Goal: Find specific page/section: Find specific page/section

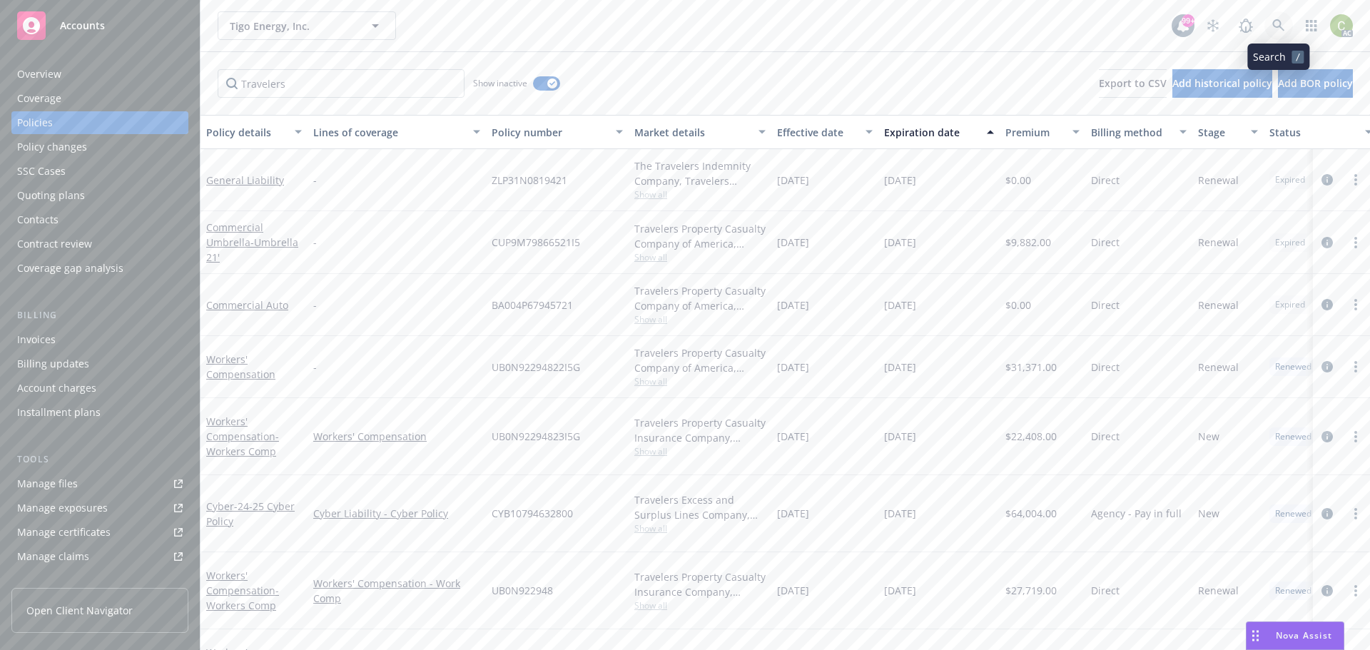
click at [1284, 24] on icon at bounding box center [1278, 25] width 13 height 13
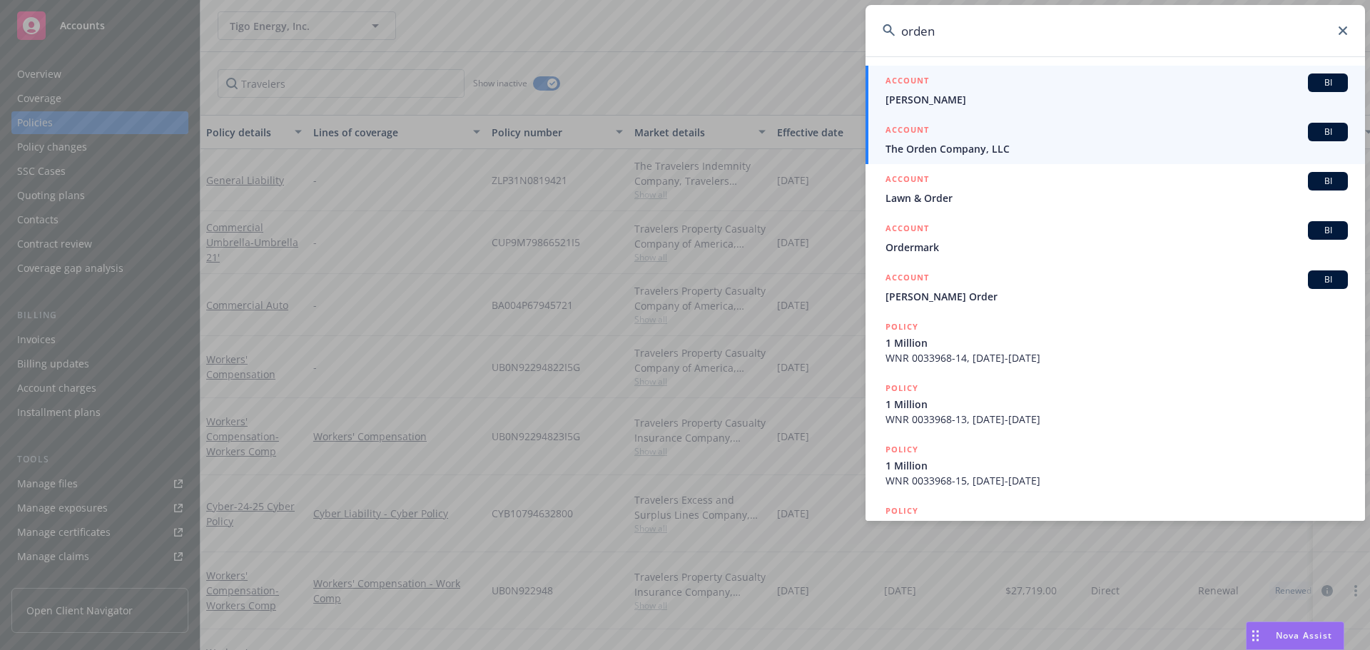
type input "orden"
click at [1107, 136] on div "ACCOUNT BI" at bounding box center [1116, 132] width 462 height 19
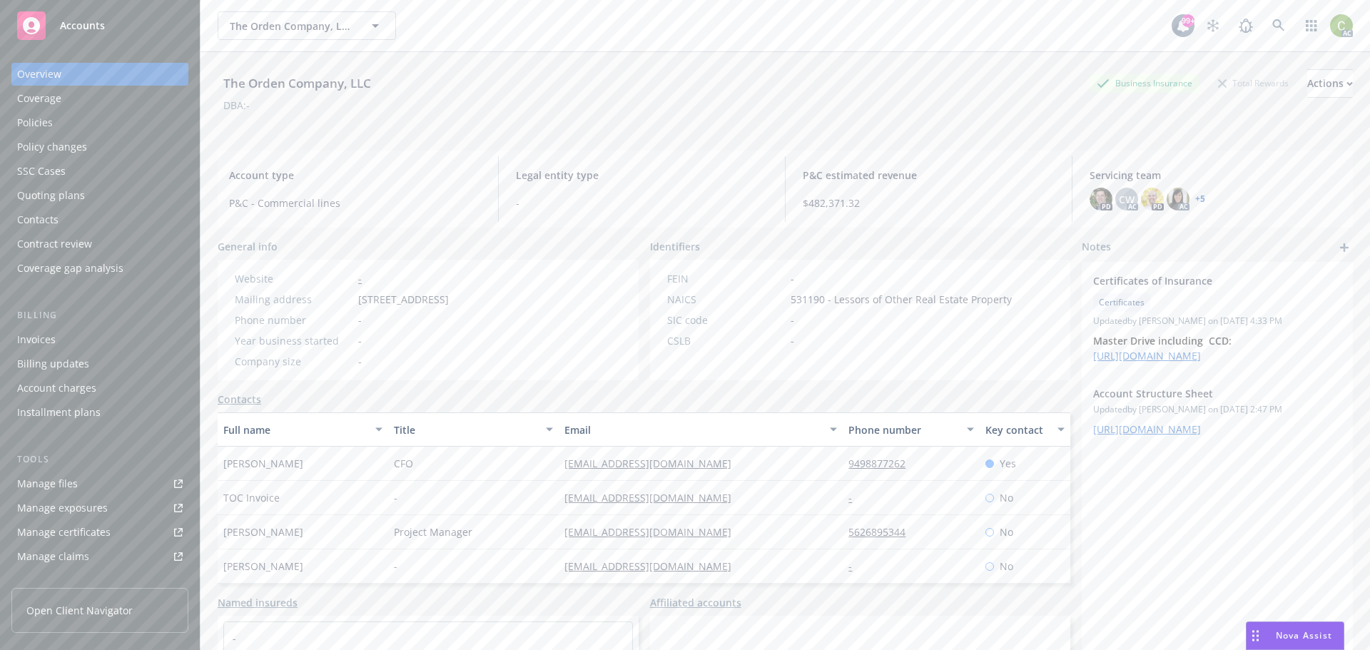
click at [68, 119] on div "Policies" at bounding box center [99, 122] width 165 height 23
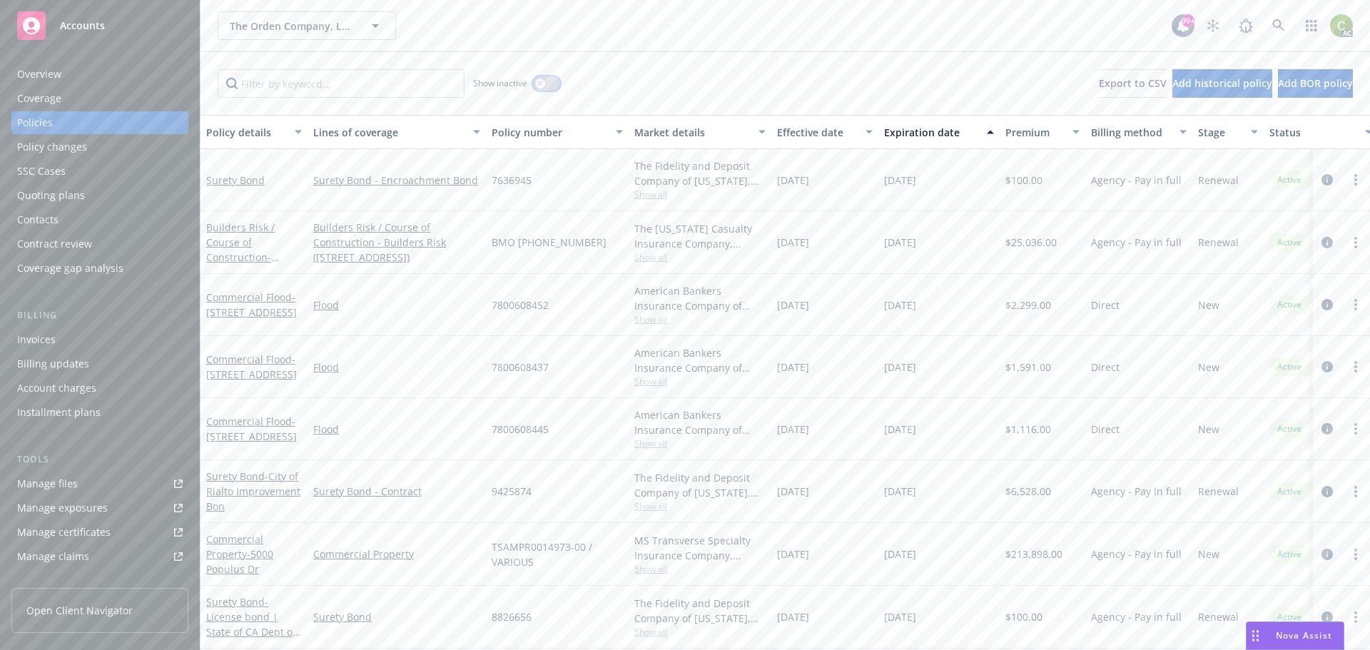
click at [547, 84] on button "button" at bounding box center [546, 83] width 27 height 14
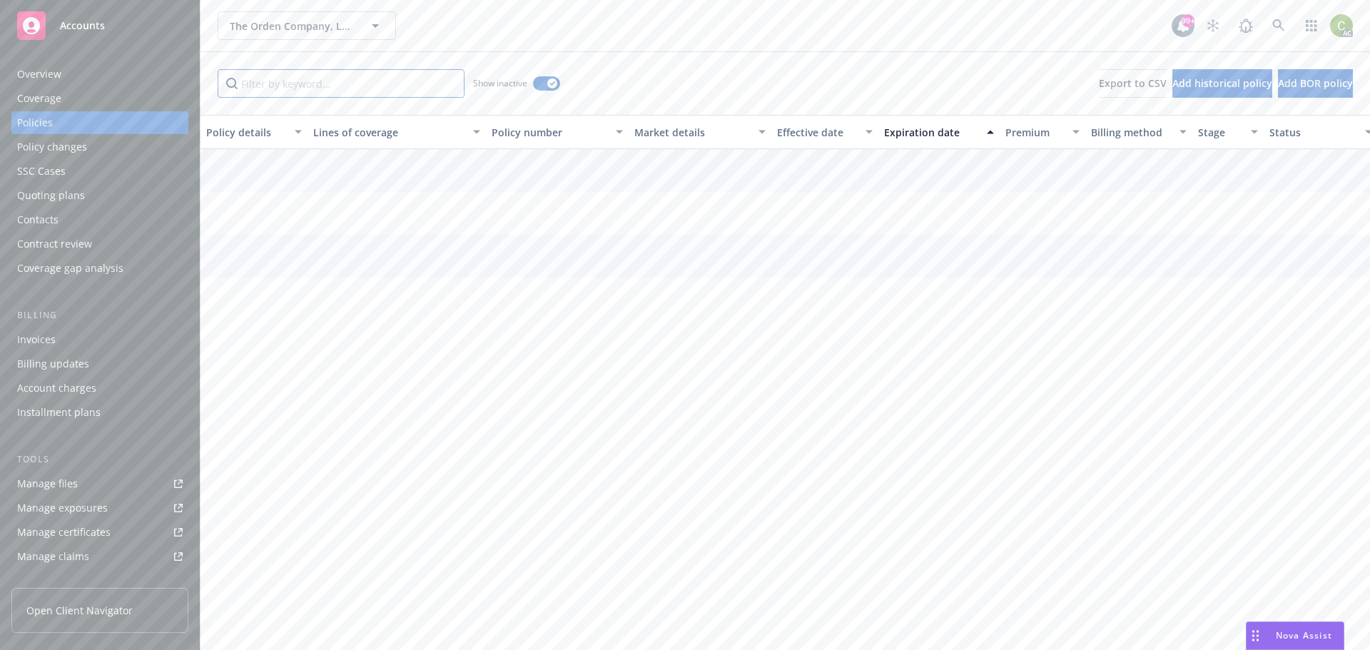
click at [295, 86] on input "Filter by keyword..." at bounding box center [341, 83] width 247 height 29
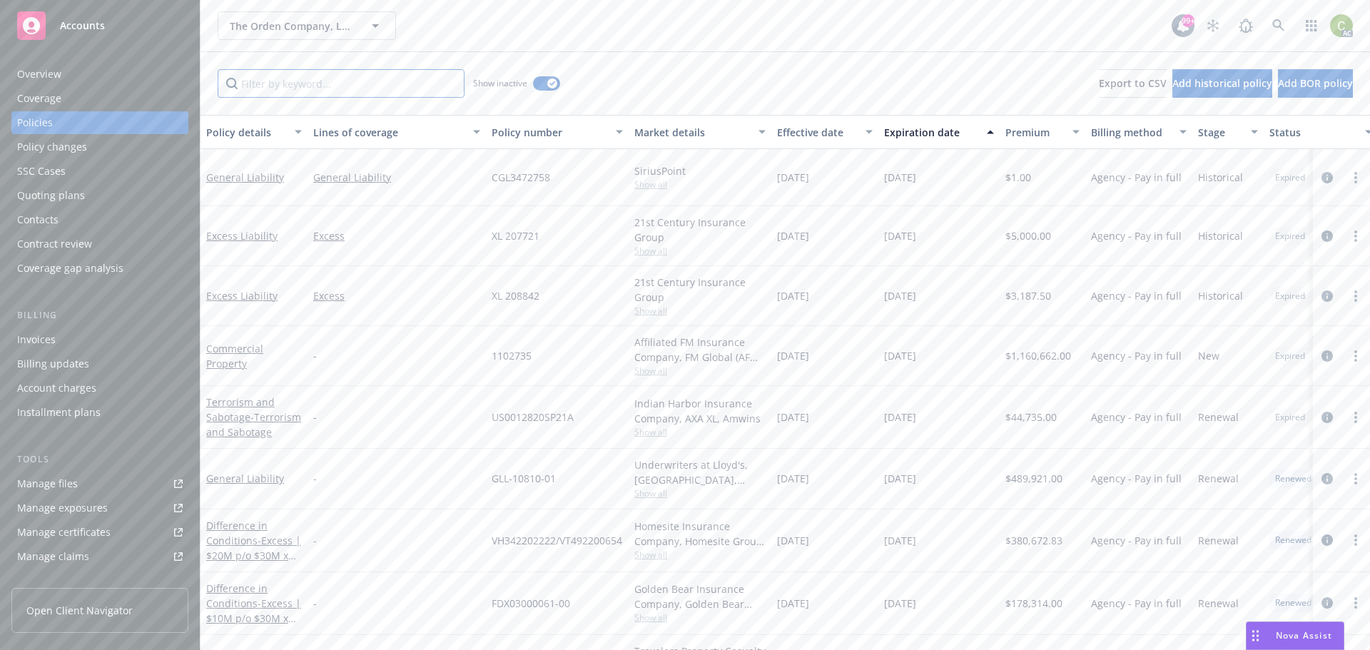
paste input "1115813"
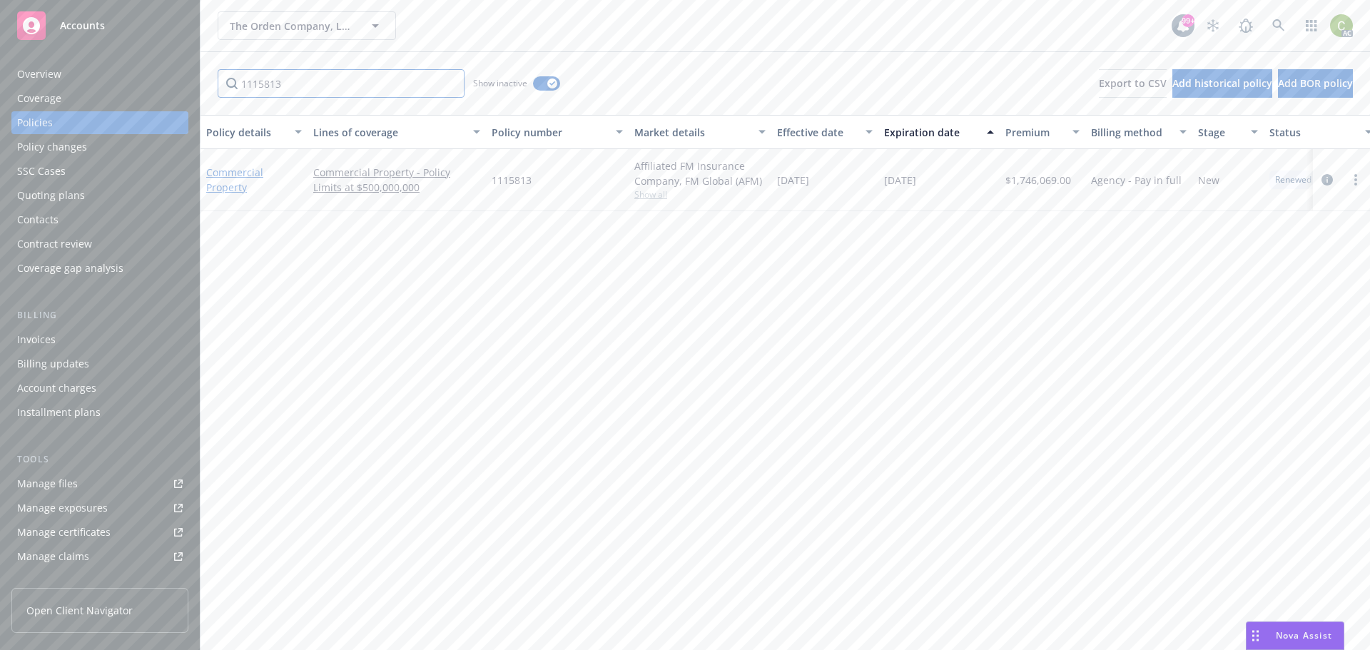
type input "1115813"
click at [229, 175] on link "Commercial Property" at bounding box center [234, 179] width 57 height 29
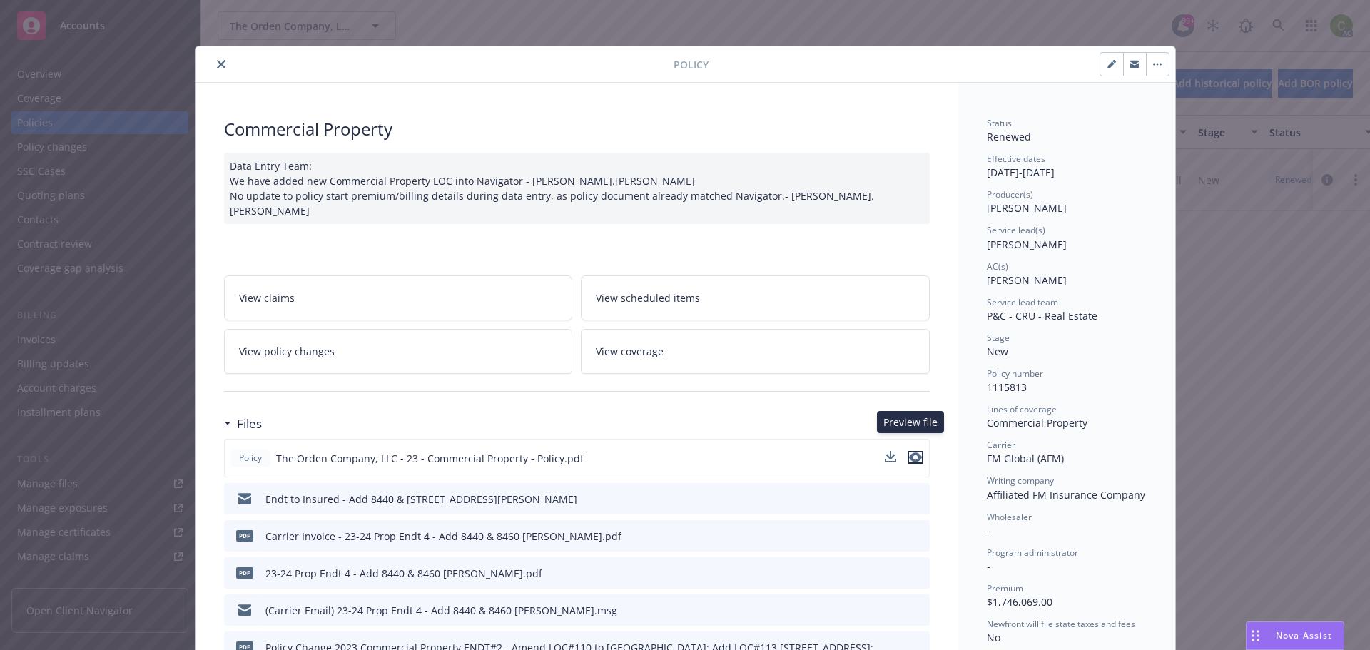
click at [914, 452] on icon "preview file" at bounding box center [915, 457] width 13 height 10
